Goal: Communication & Community: Answer question/provide support

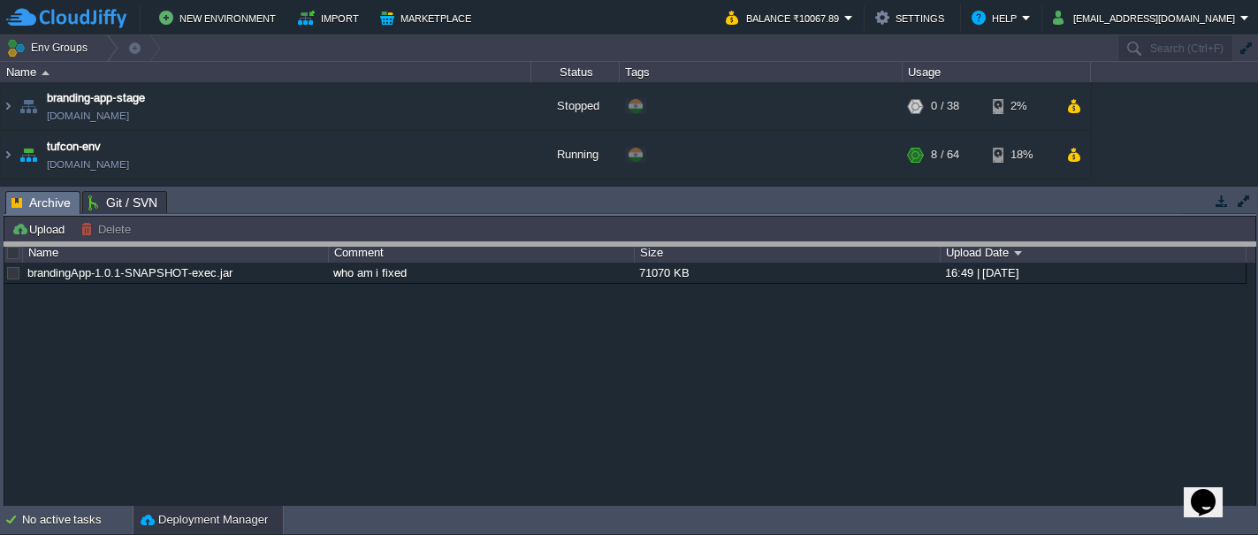
drag, startPoint x: 573, startPoint y: 195, endPoint x: 574, endPoint y: 247, distance: 51.3
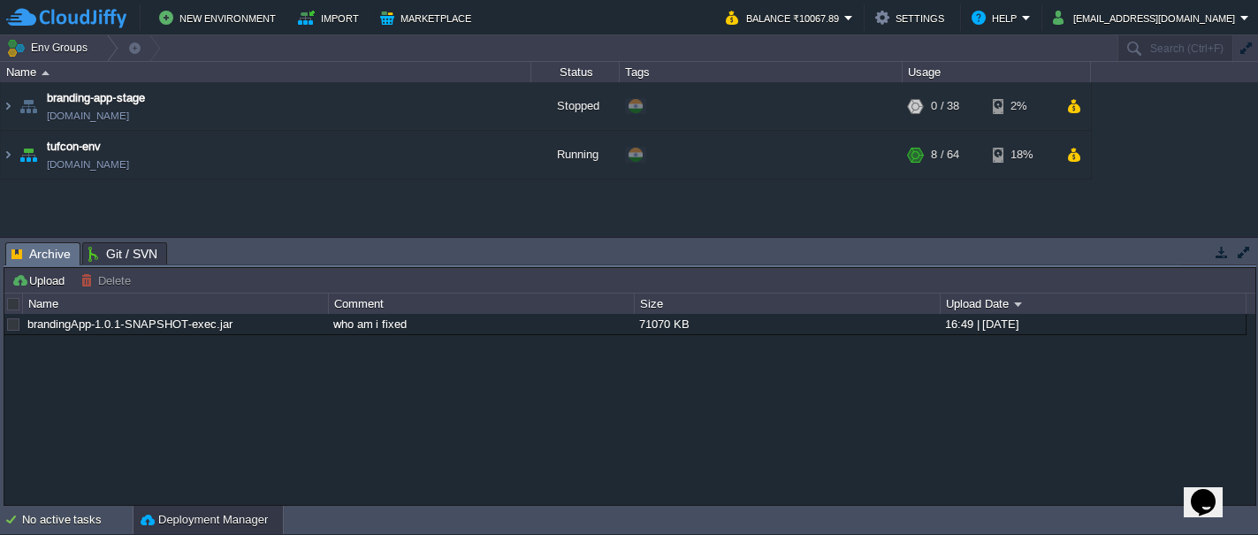
click at [1206, 489] on icon "Chat widget" at bounding box center [1203, 502] width 25 height 27
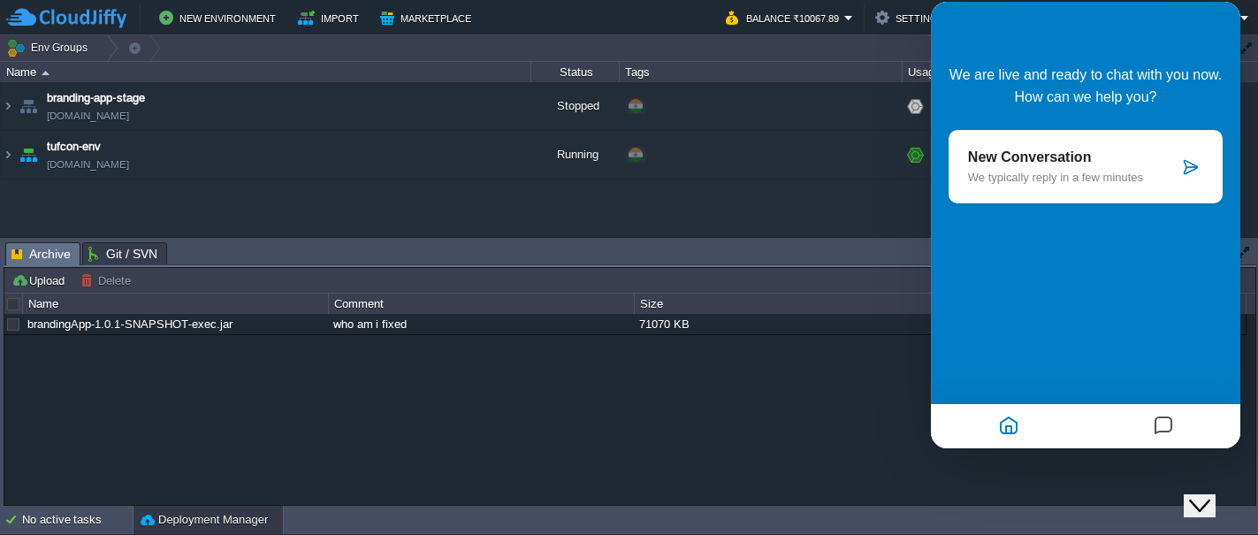
click at [1003, 161] on p "New Conversation" at bounding box center [1073, 157] width 210 height 16
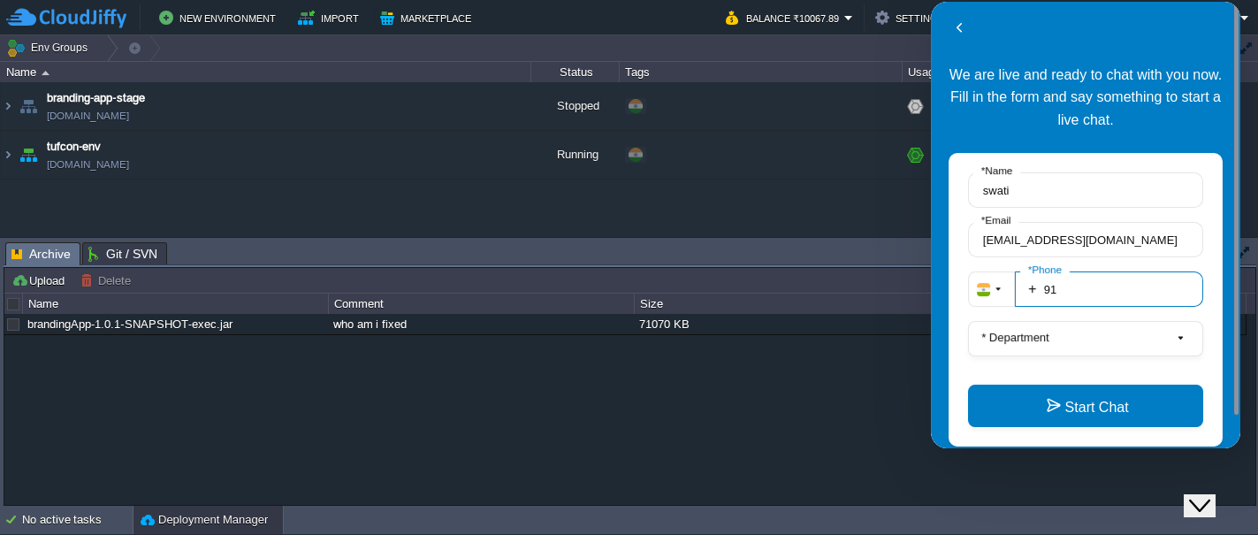
click at [1064, 278] on input "91" at bounding box center [1109, 289] width 188 height 35
type input "919226217349"
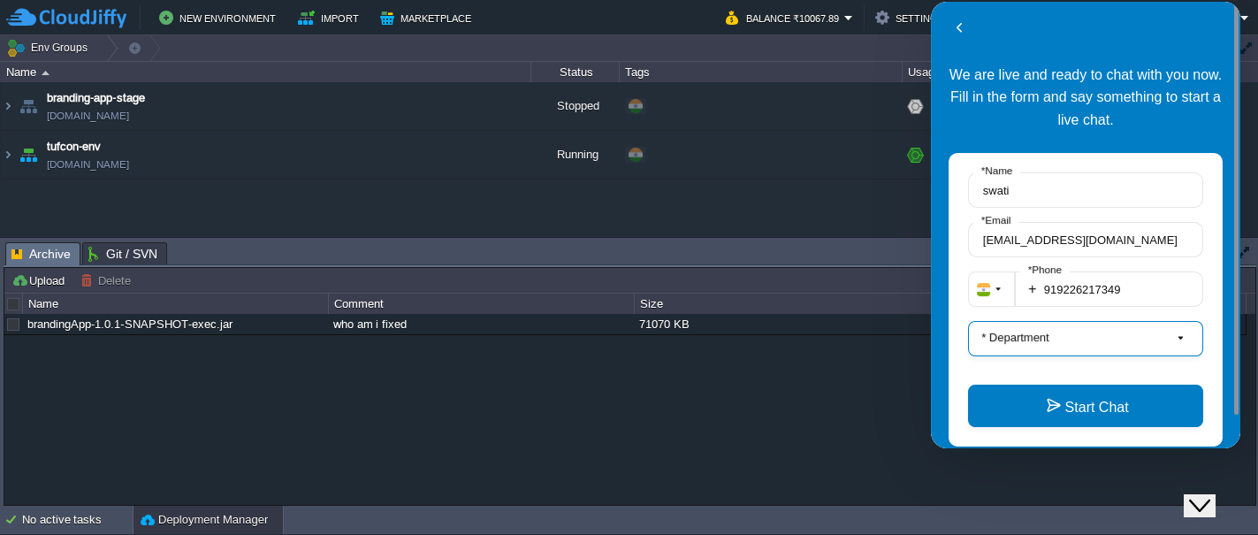
click at [1066, 337] on button "* Department" at bounding box center [1085, 338] width 235 height 35
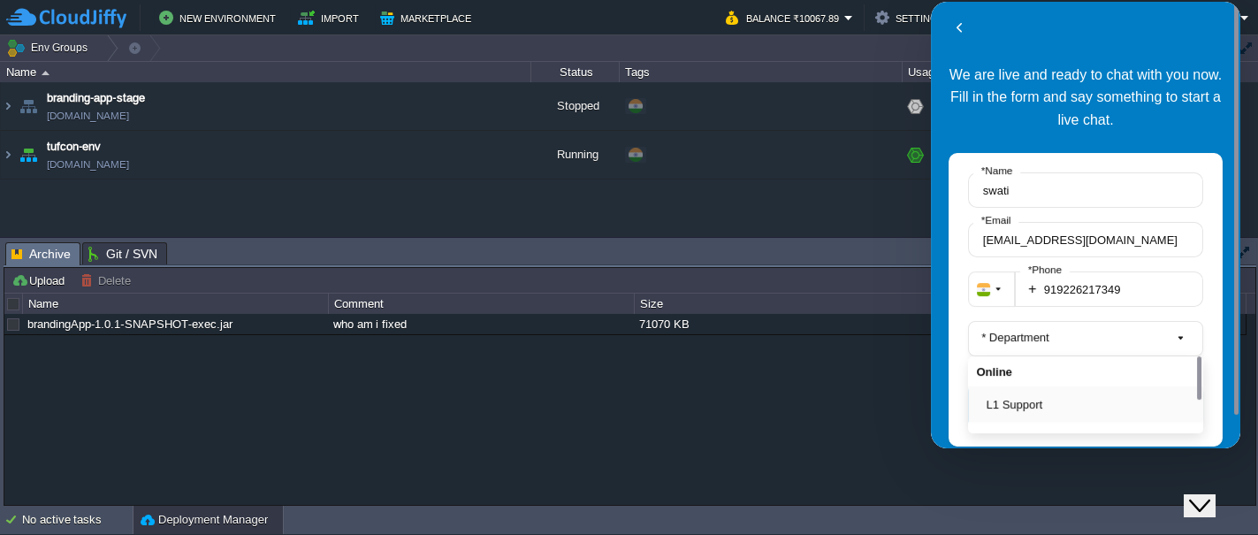
click at [994, 409] on button "L1 Support" at bounding box center [1091, 404] width 209 height 19
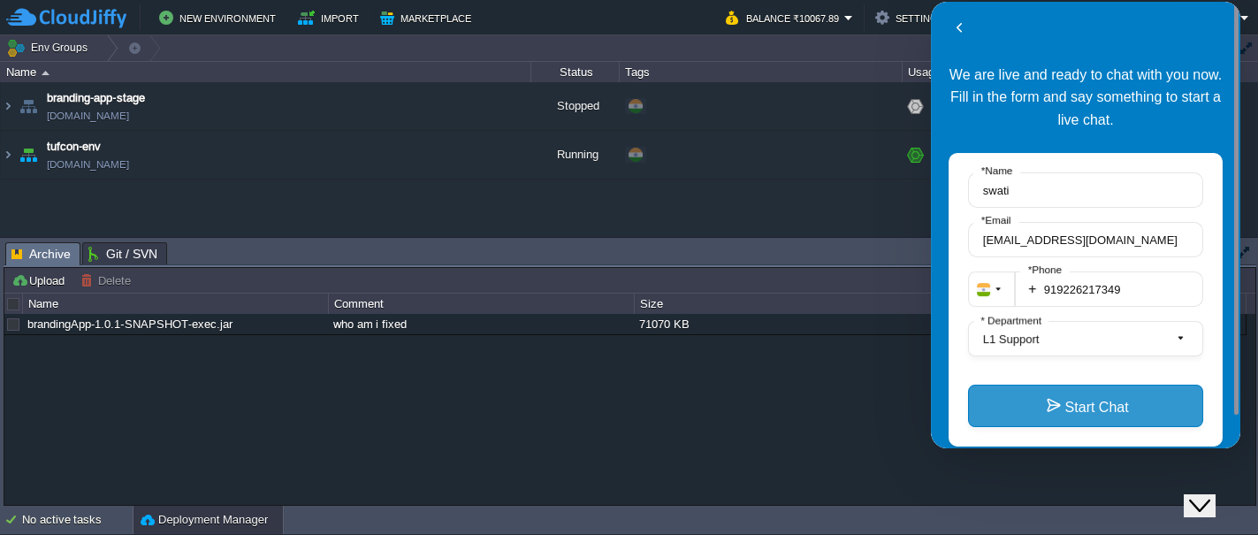
click at [1105, 400] on button "Start Chat" at bounding box center [1085, 406] width 235 height 42
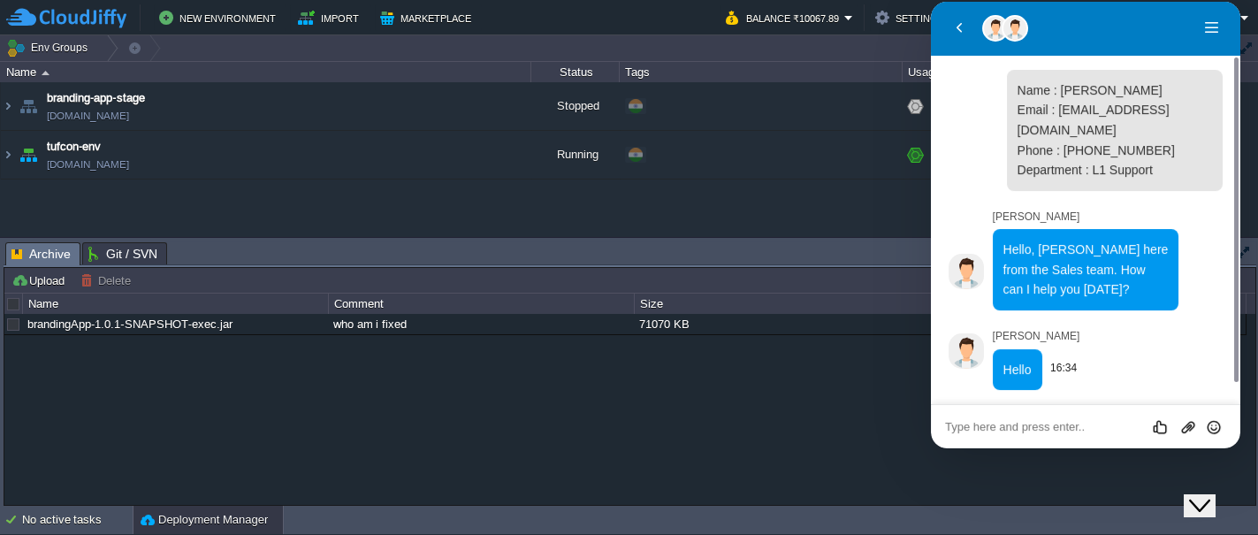
scroll to position [93, 0]
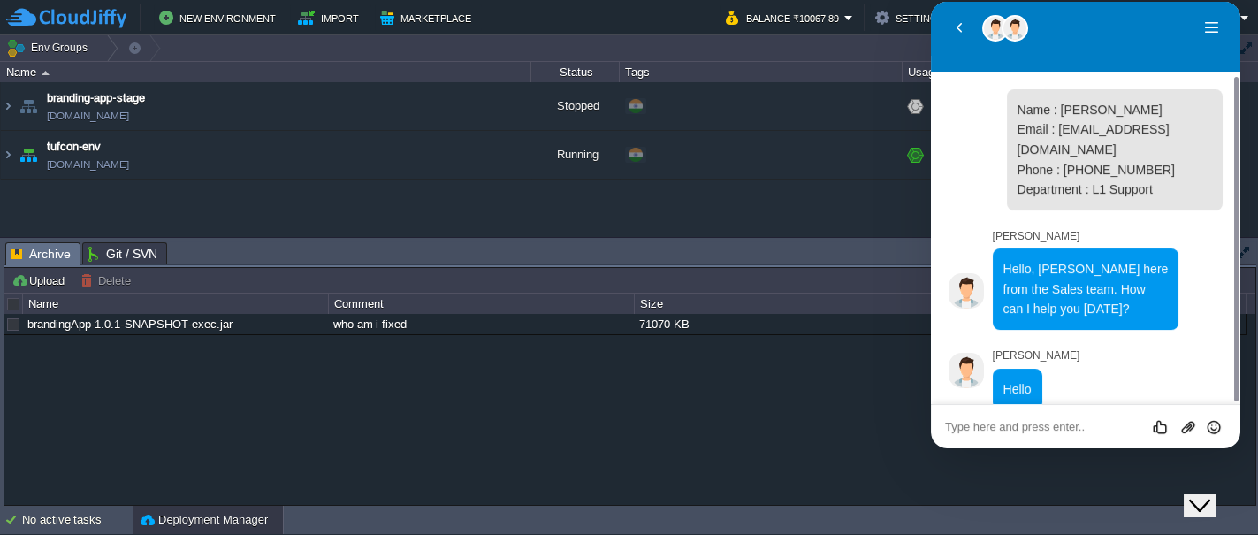
click at [991, 423] on textarea at bounding box center [1085, 427] width 281 height 14
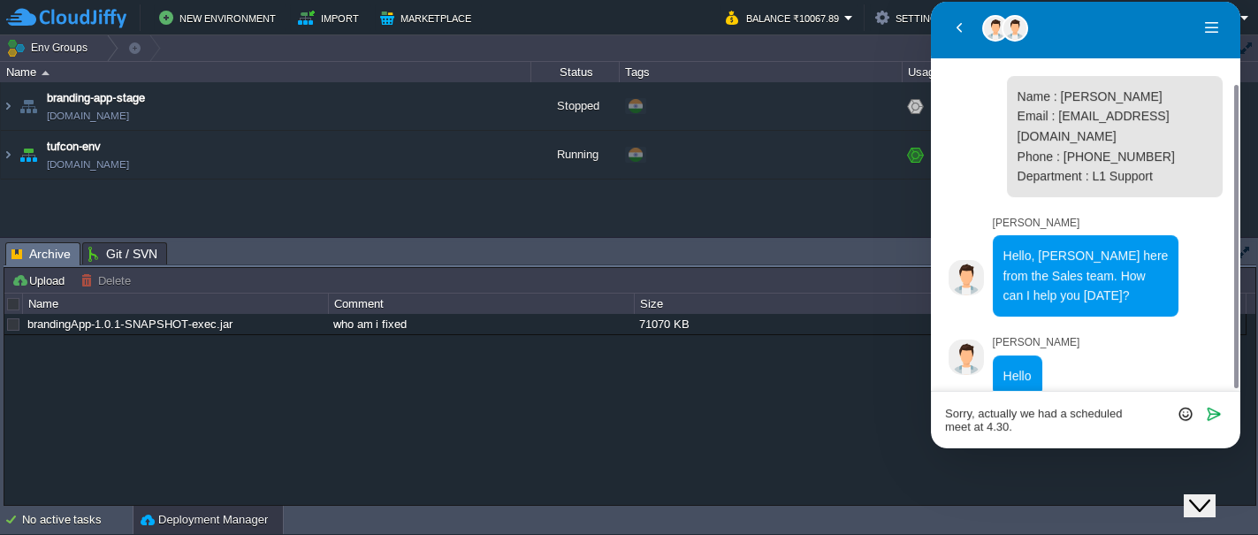
type textarea "Sorry, actually we had a scheduled meet at 4.30."
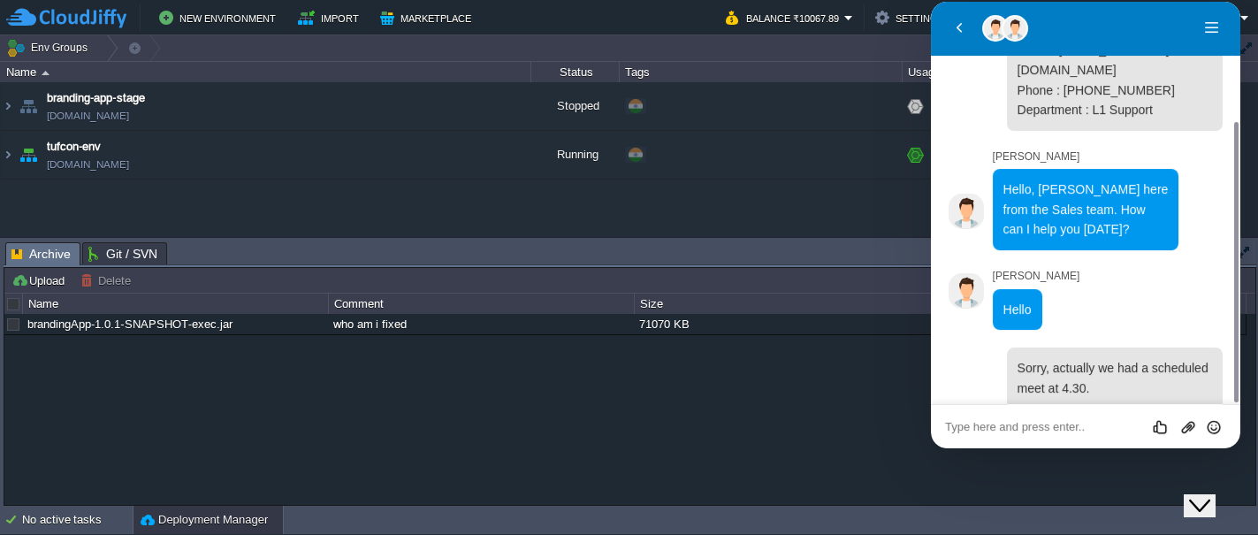
scroll to position [222, 0]
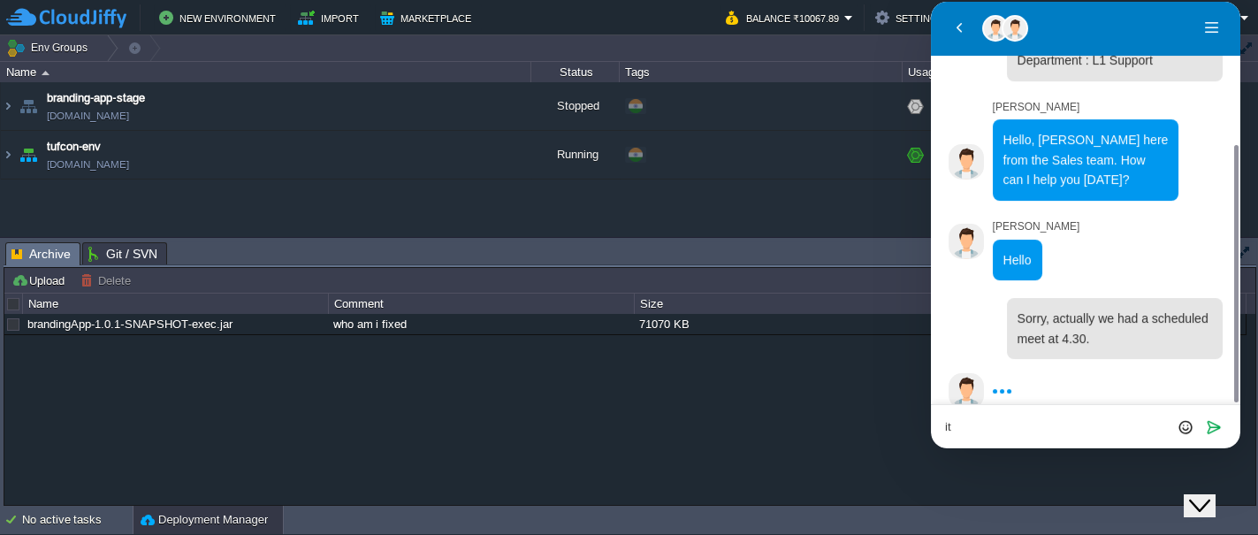
type textarea "i"
click at [1000, 428] on textarea "time is updted" at bounding box center [1085, 427] width 281 height 14
type textarea "time is updated"
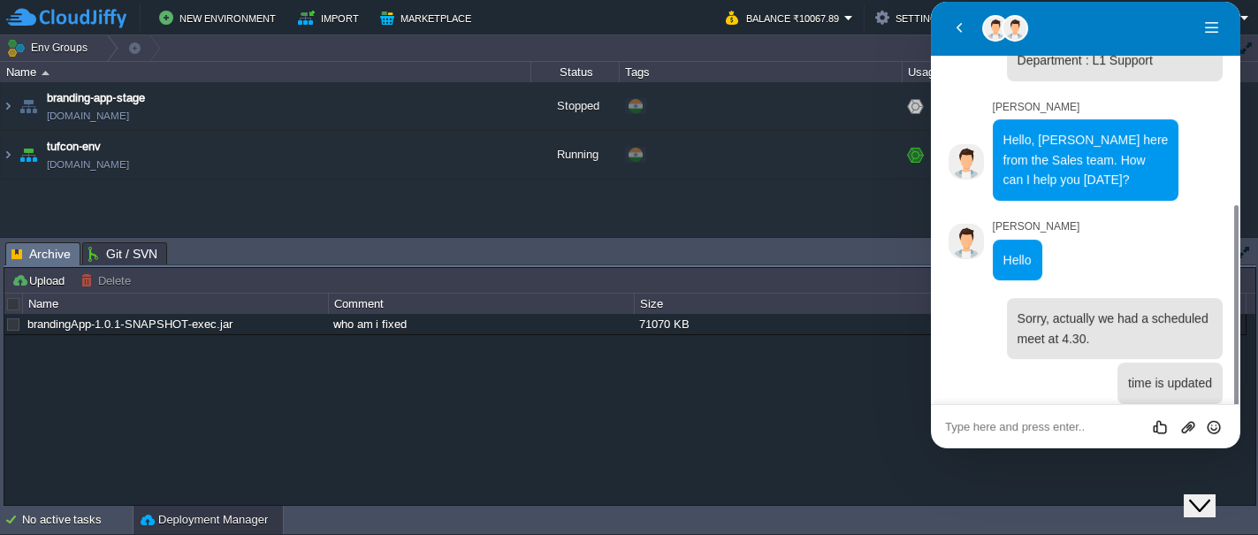
scroll to position [266, 0]
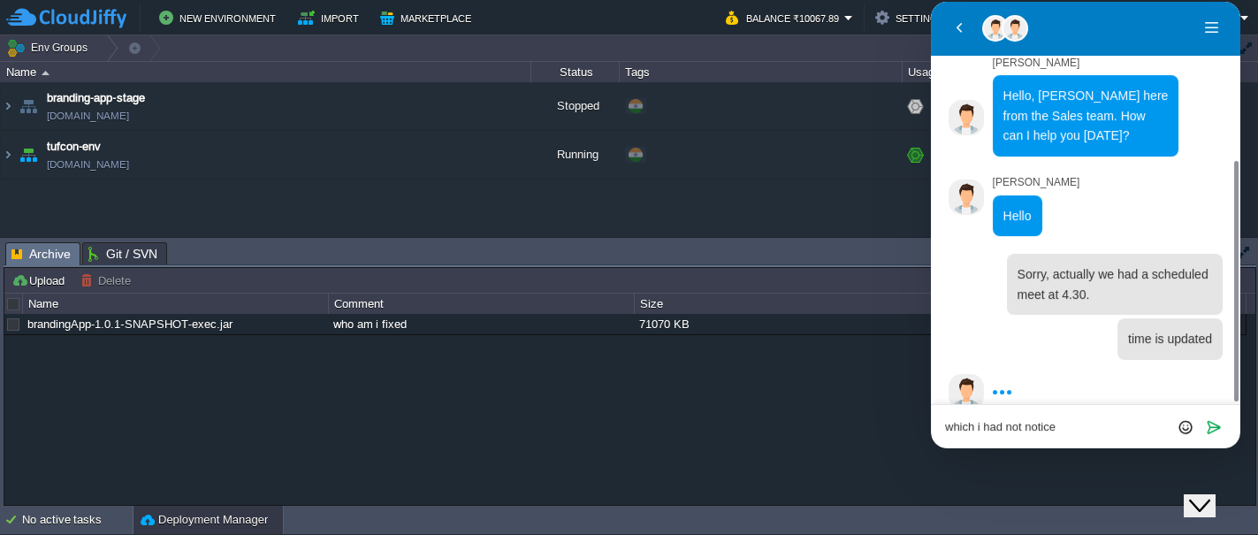
type textarea "which i had not noticed"
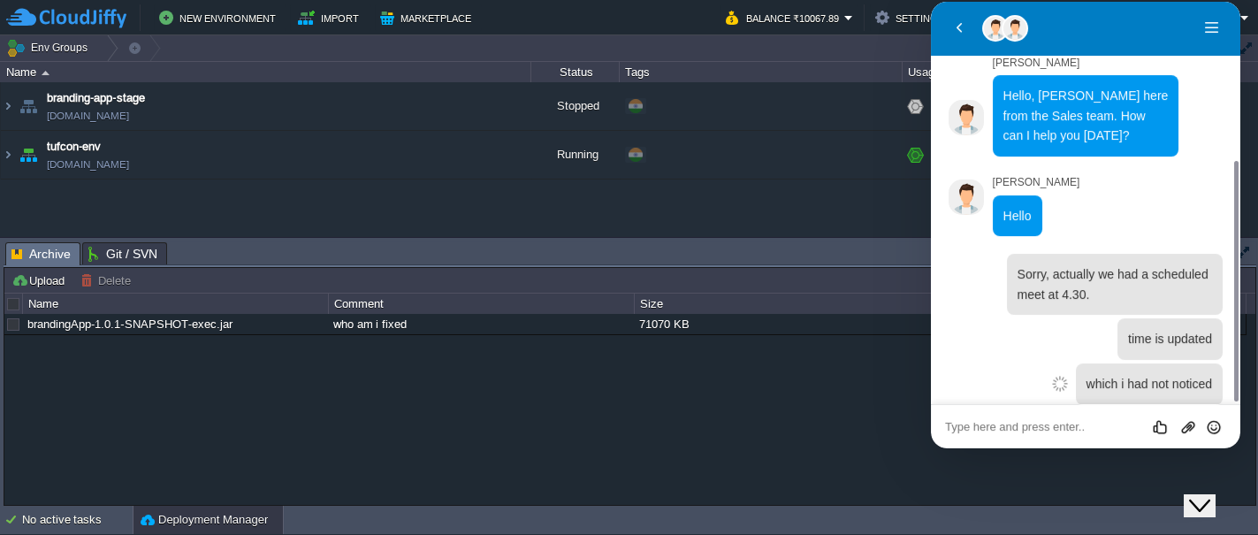
scroll to position [311, 0]
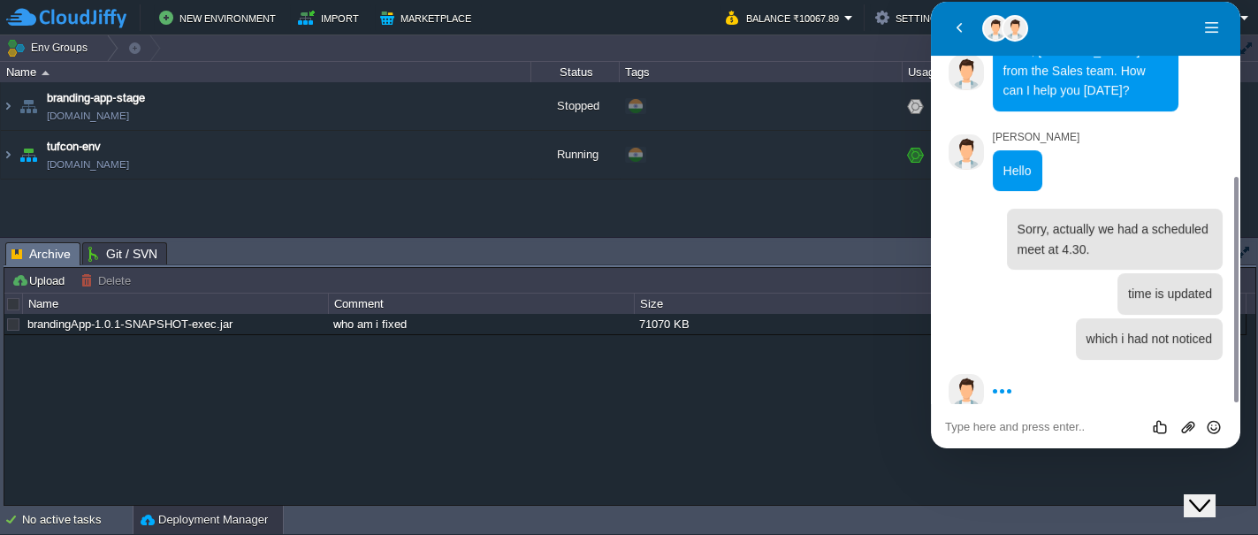
click at [823, 440] on div "brandingApp-1.0.1-SNAPSHOT-exec.jar who am i fixed 71070 KB 16:49 | [DATE]" at bounding box center [629, 409] width 1251 height 191
click at [952, 421] on textarea at bounding box center [1085, 427] width 281 height 14
click at [1206, 24] on button "Menu" at bounding box center [1212, 28] width 28 height 27
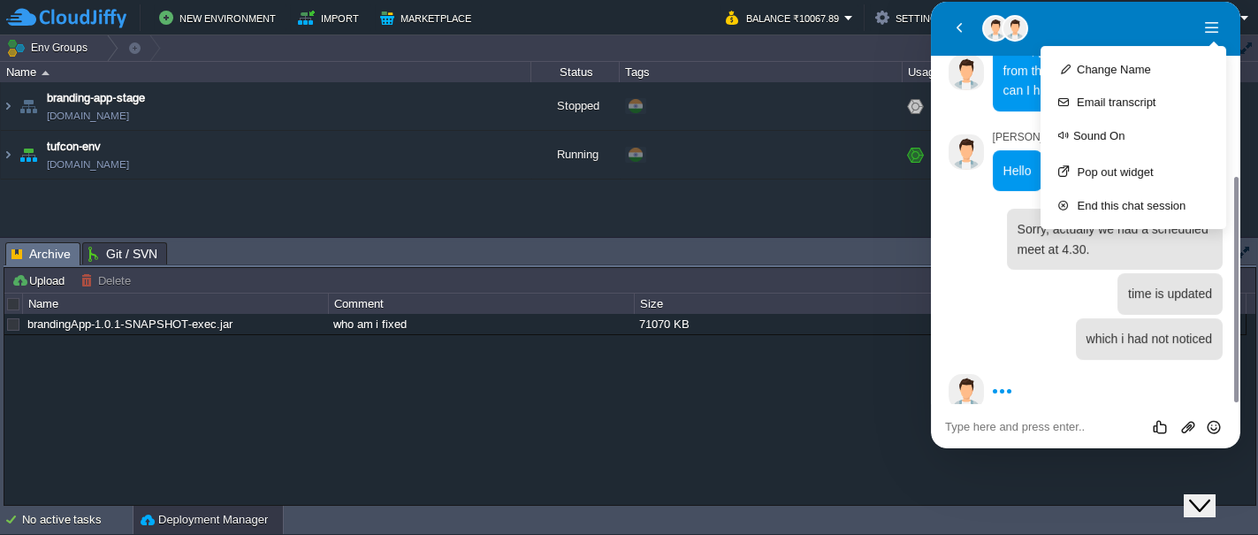
click at [1143, 31] on div "[PERSON_NAME] [PERSON_NAME]" at bounding box center [1091, 28] width 216 height 27
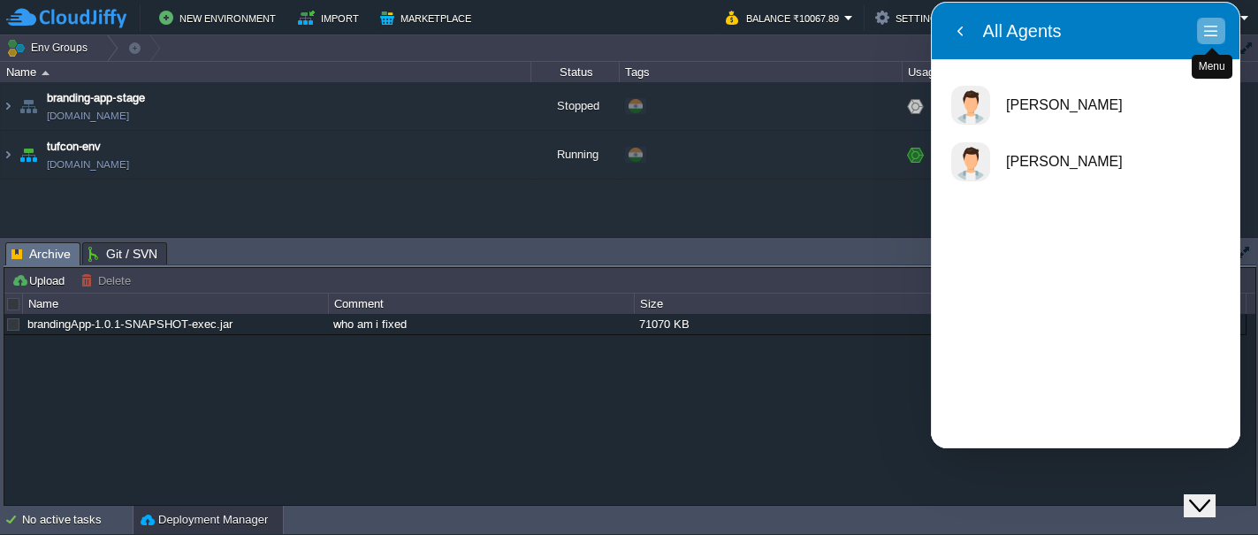
click at [1207, 29] on button "Menu" at bounding box center [1211, 31] width 28 height 27
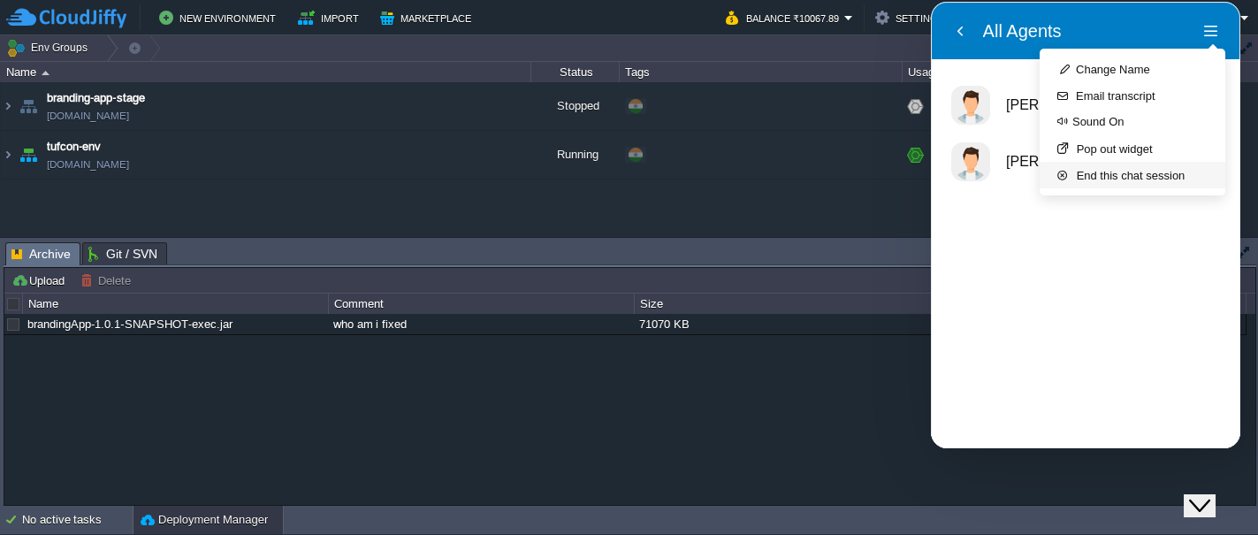
click at [1142, 172] on button "End this chat session" at bounding box center [1133, 175] width 186 height 27
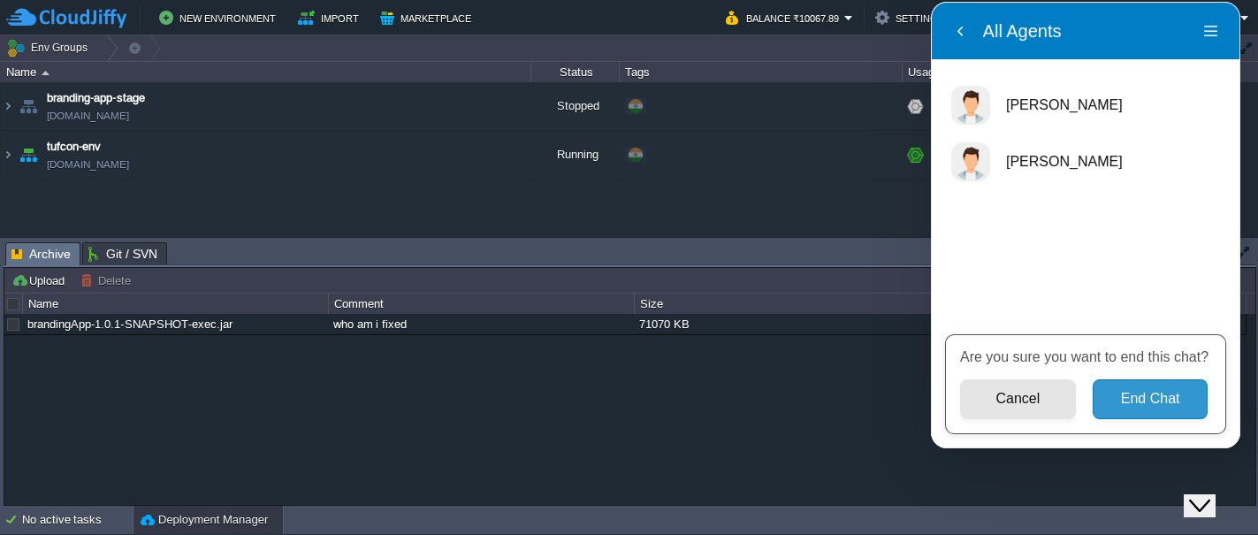
click at [1132, 395] on button "End Chat" at bounding box center [1151, 399] width 116 height 40
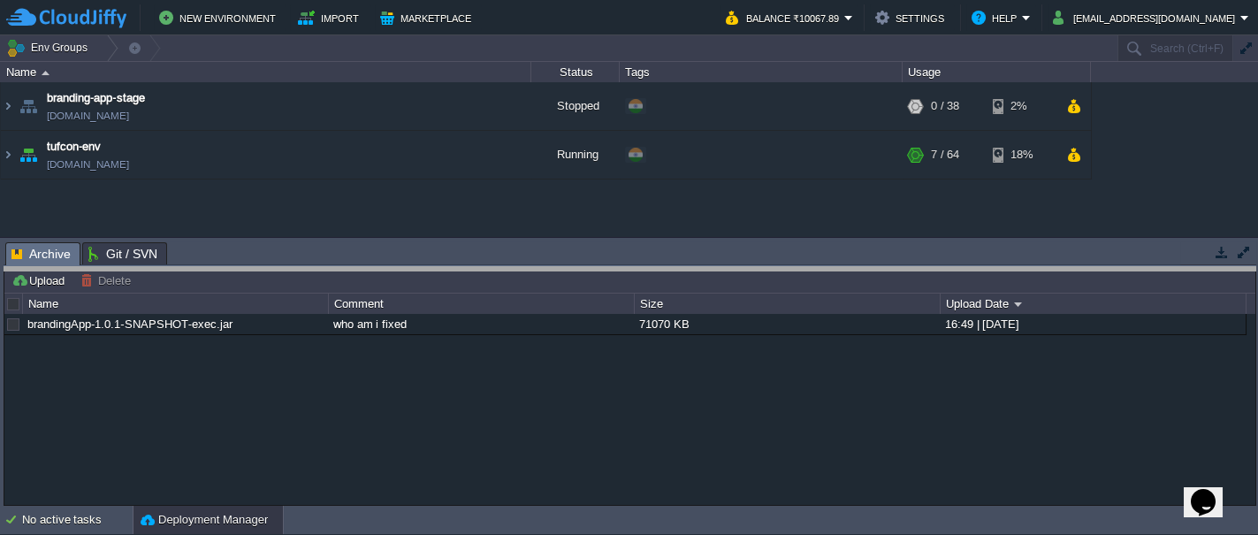
drag, startPoint x: 616, startPoint y: 249, endPoint x: 614, endPoint y: 274, distance: 24.9
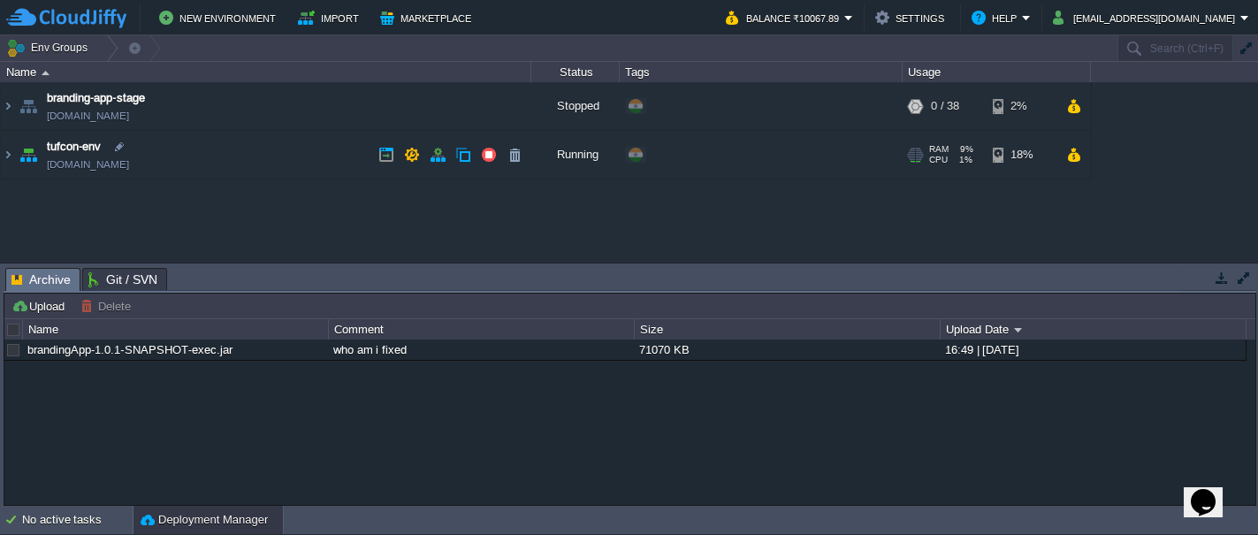
click at [27, 159] on img at bounding box center [28, 155] width 25 height 48
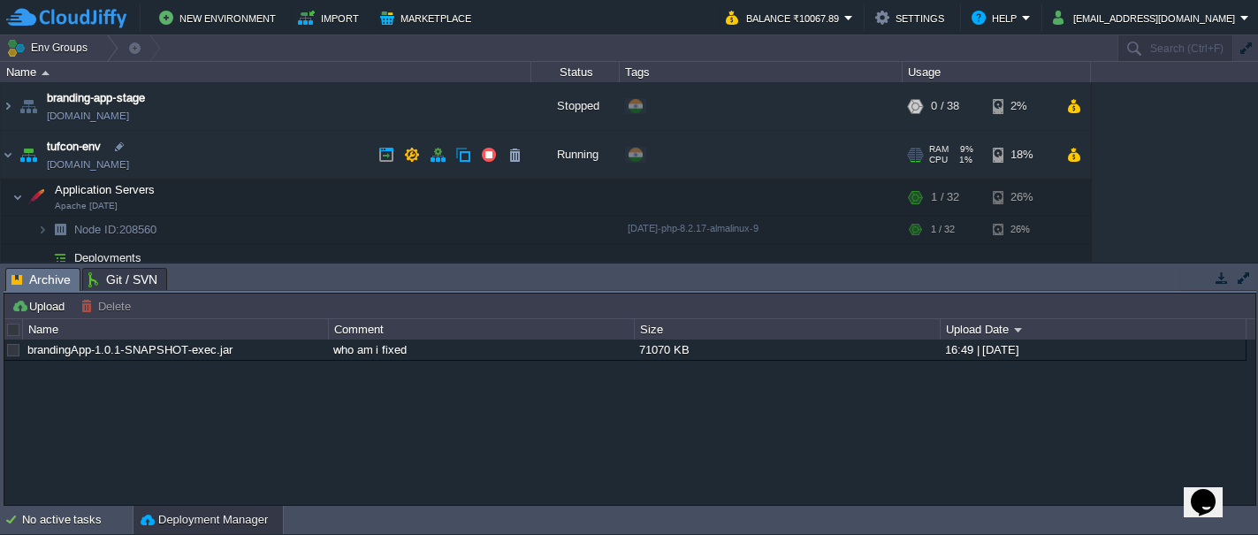
click at [27, 159] on img at bounding box center [28, 155] width 25 height 48
